Goal: Task Accomplishment & Management: Manage account settings

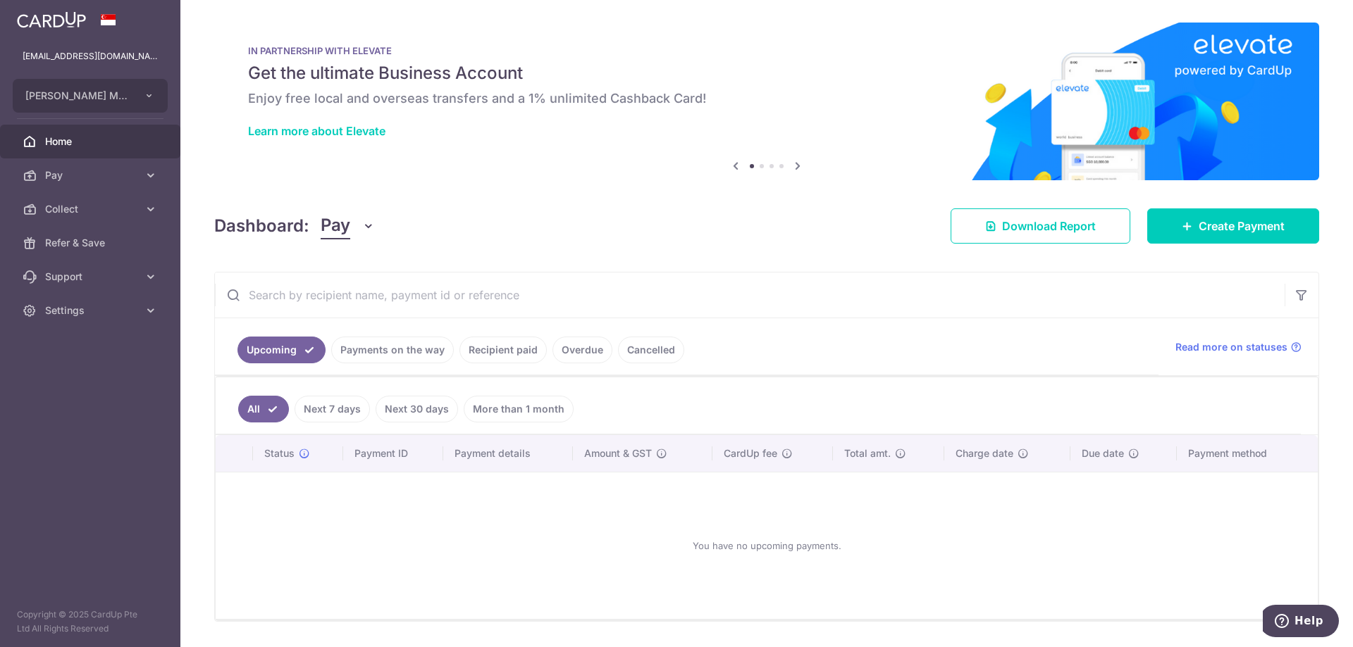
click at [377, 347] on link "Payments on the way" at bounding box center [392, 350] width 123 height 27
click at [509, 342] on link "Recipient paid" at bounding box center [502, 350] width 87 height 27
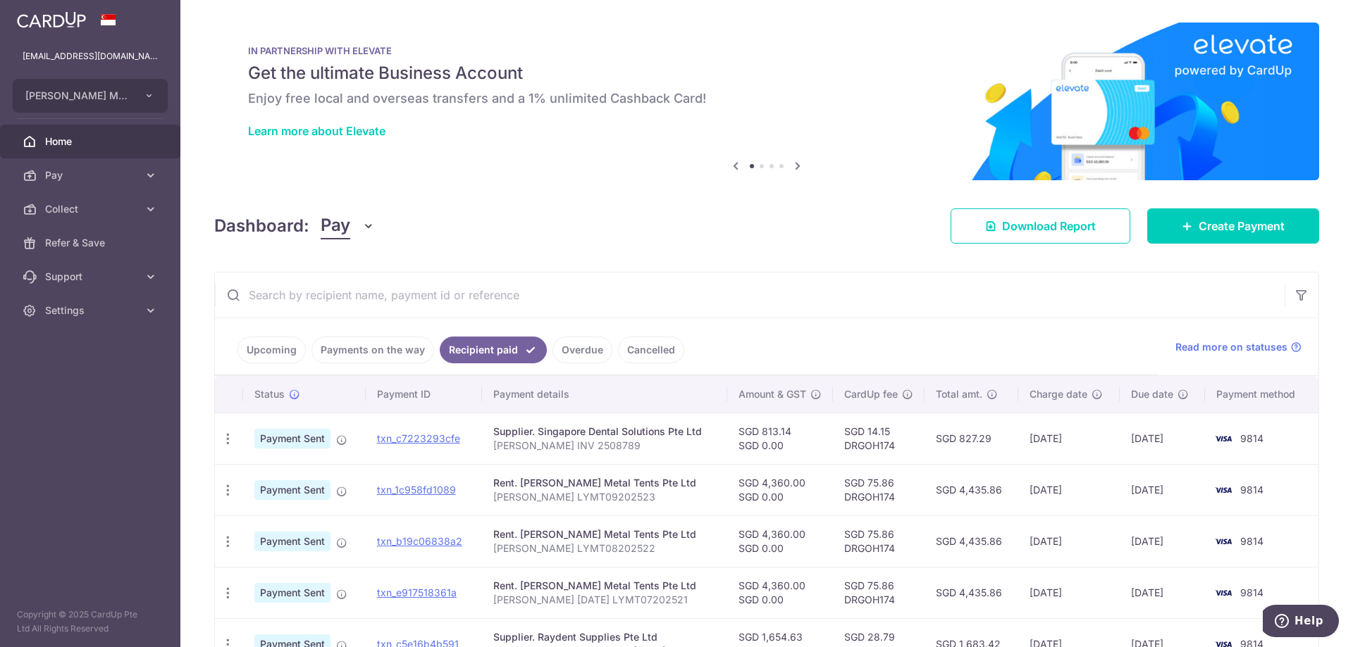
click at [399, 346] on link "Payments on the way" at bounding box center [372, 350] width 123 height 27
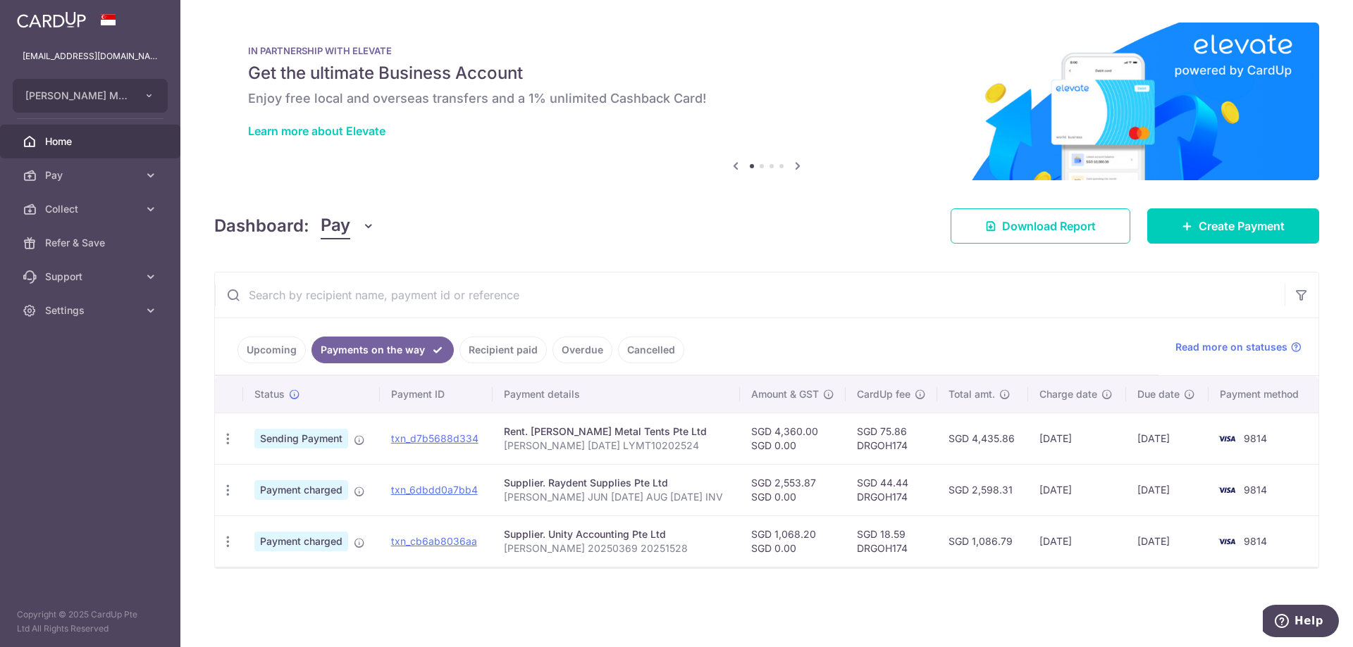
click at [543, 213] on div "Dashboard: Pay Pay Collect Download Report Download Report Create Payment" at bounding box center [766, 223] width 1105 height 41
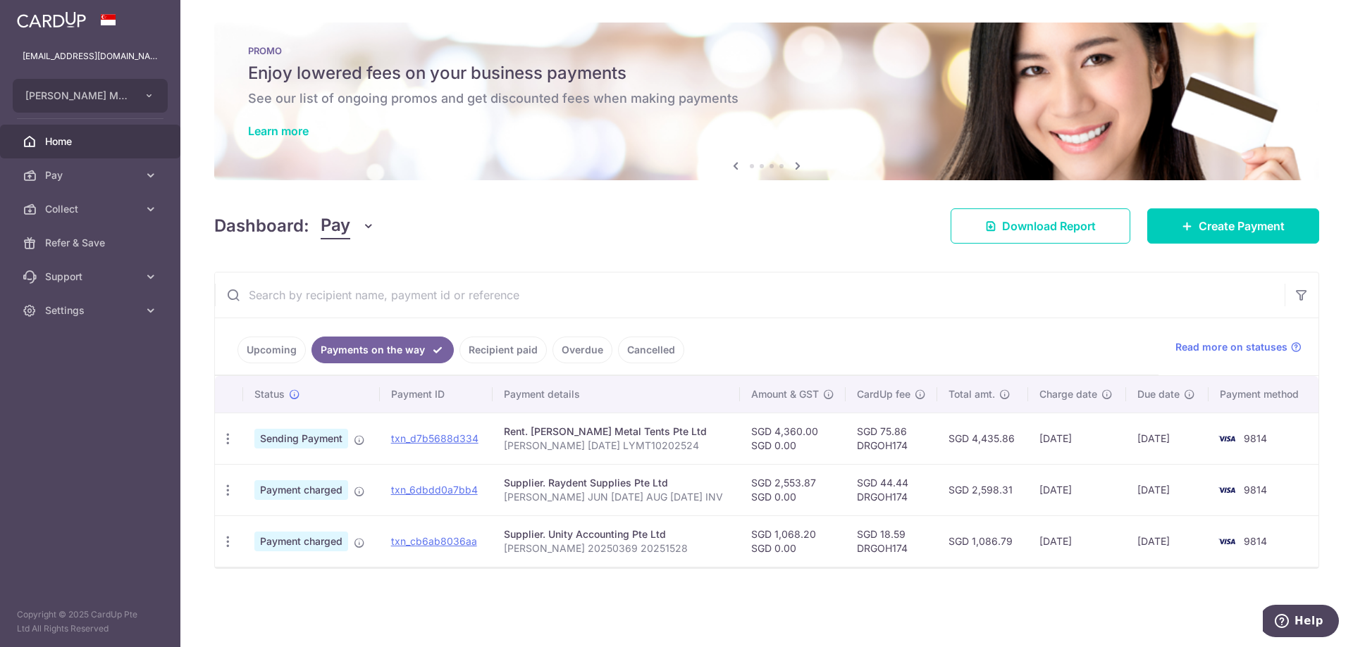
click at [495, 352] on link "Recipient paid" at bounding box center [502, 350] width 87 height 27
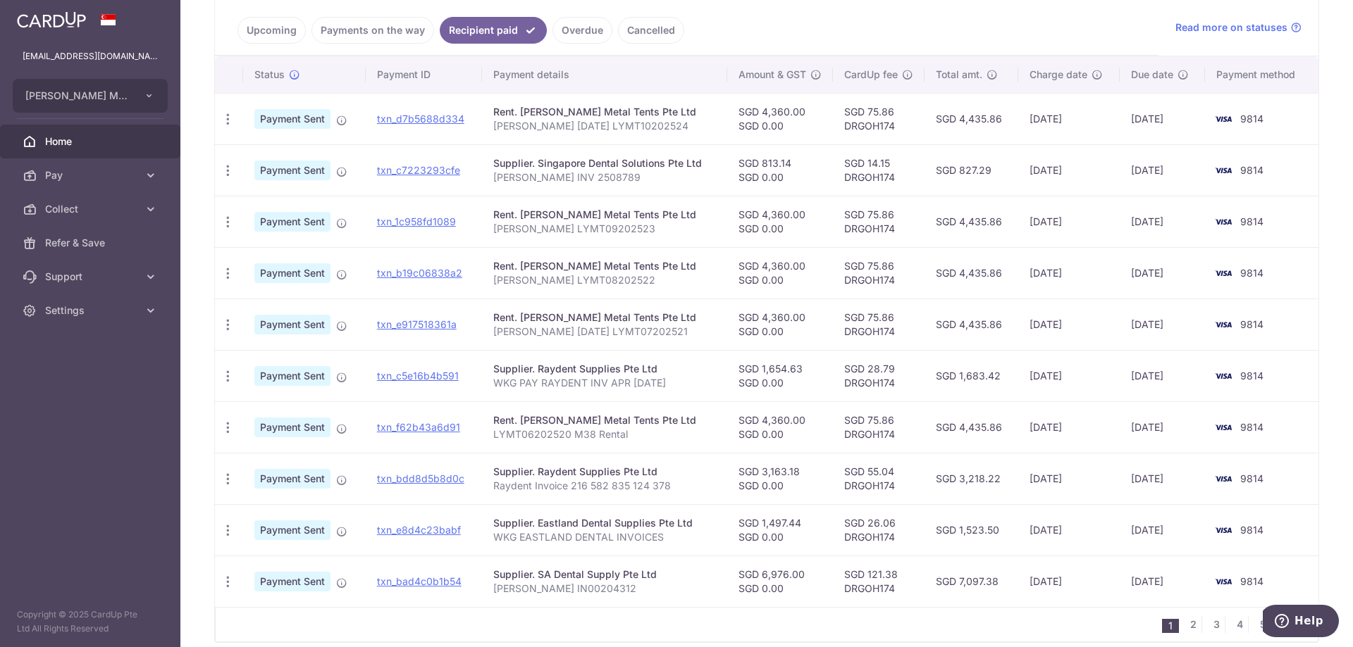
scroll to position [352, 0]
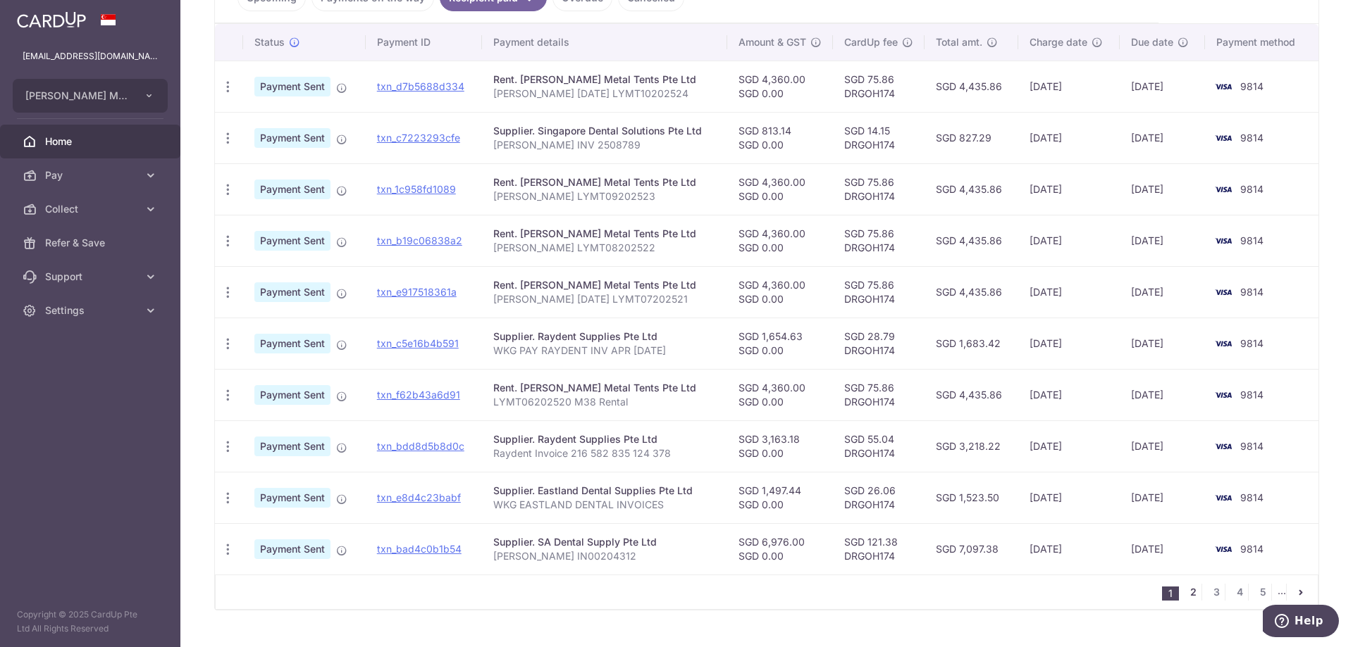
click at [1184, 597] on link "2" at bounding box center [1192, 592] width 17 height 17
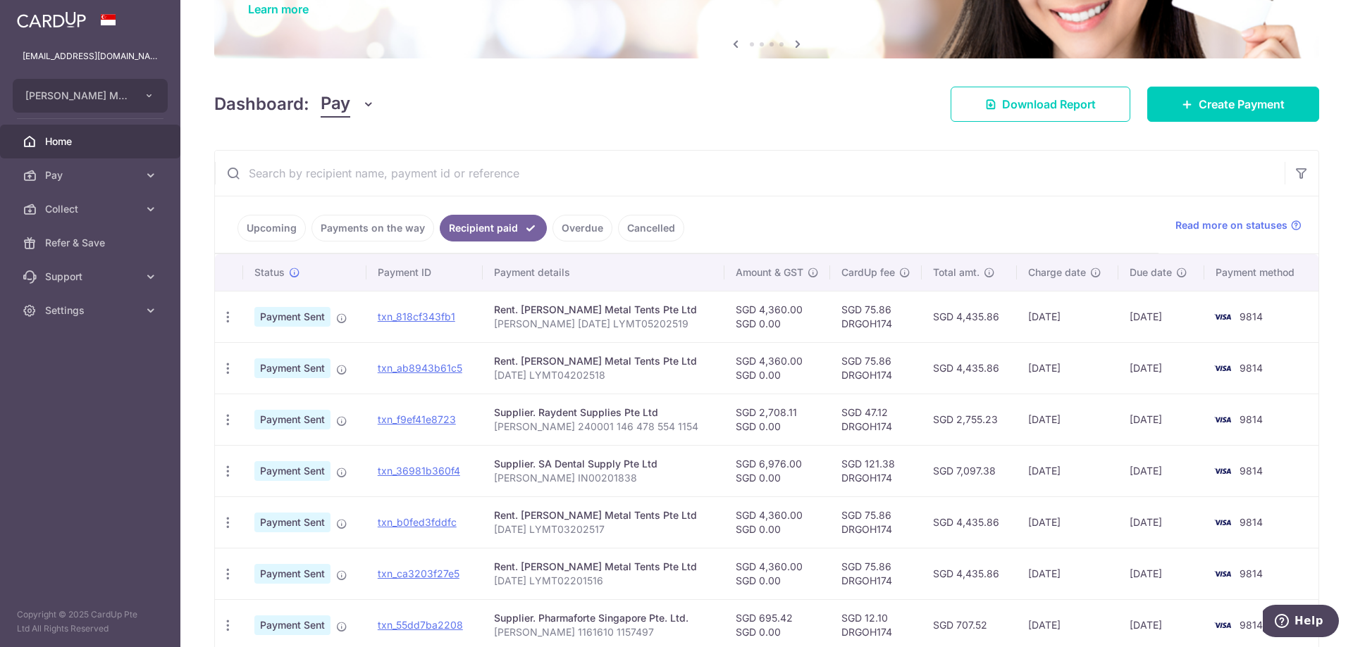
scroll to position [141, 0]
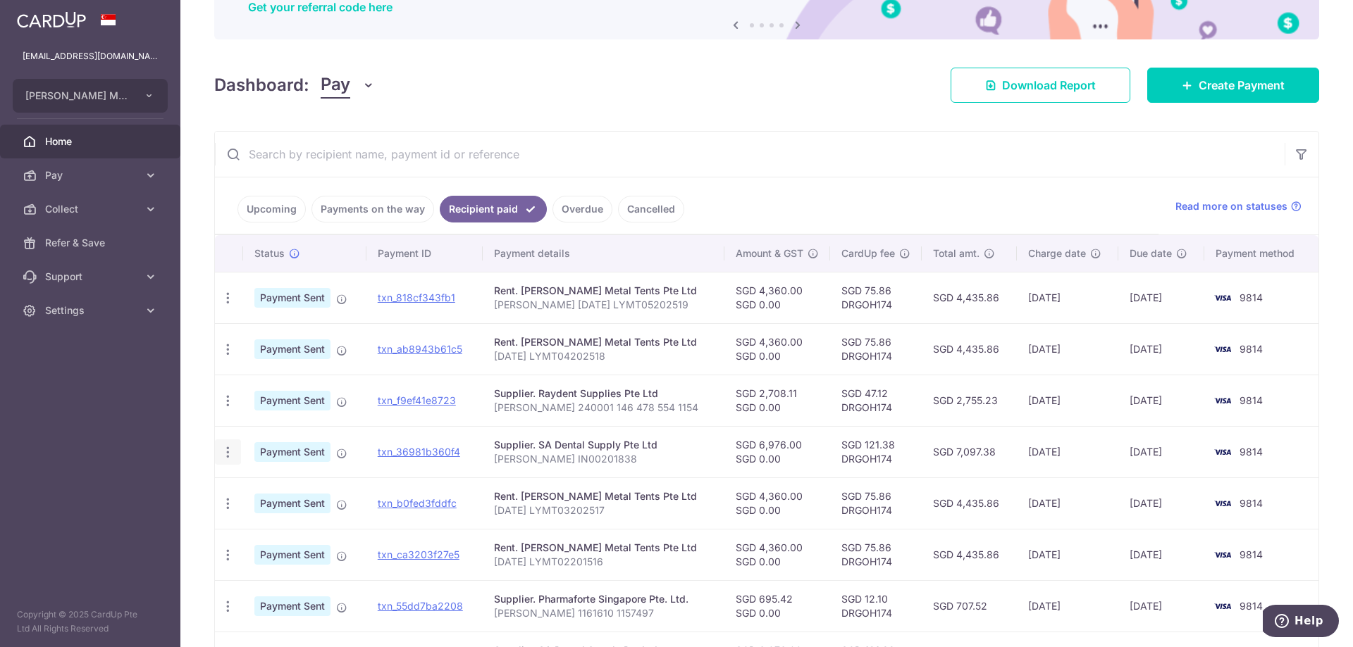
click at [229, 456] on icon "button" at bounding box center [227, 452] width 15 height 15
click at [275, 495] on span "PDF Receipt" at bounding box center [303, 491] width 96 height 14
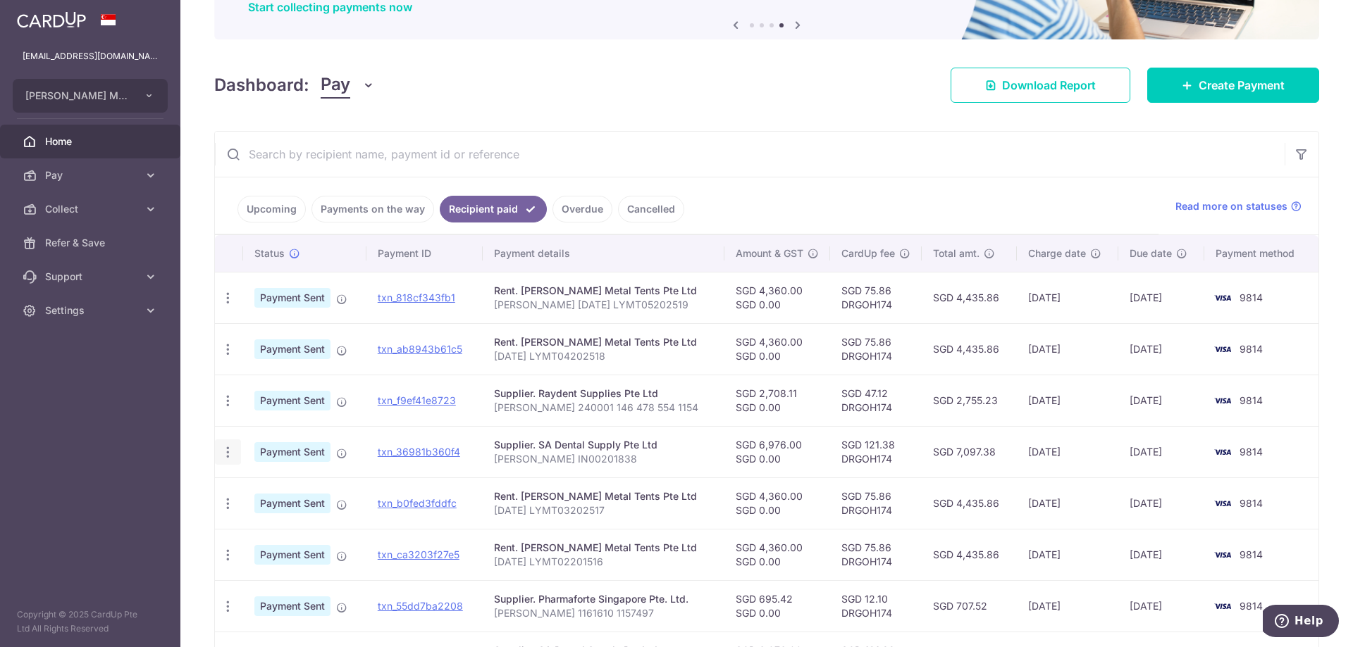
drag, startPoint x: 388, startPoint y: 452, endPoint x: 227, endPoint y: 454, distance: 161.3
click at [227, 454] on icon "button" at bounding box center [227, 452] width 15 height 15
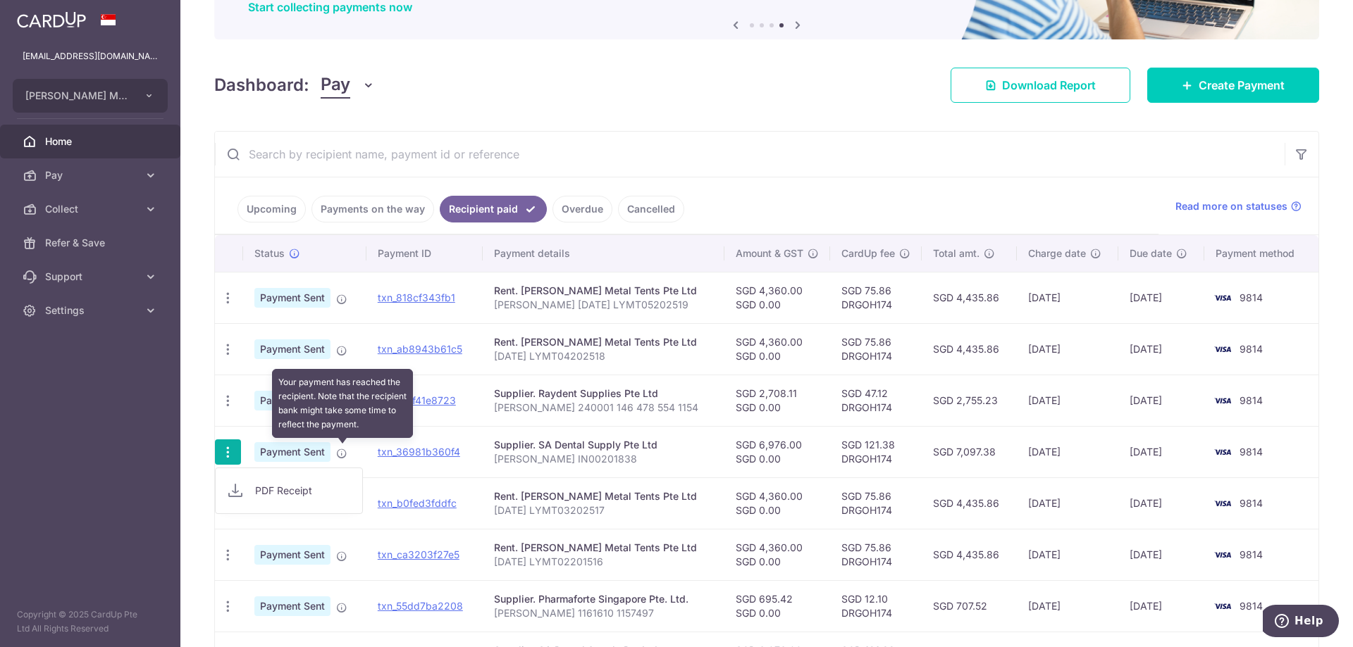
click at [344, 453] on icon at bounding box center [341, 453] width 11 height 11
